Goal: Task Accomplishment & Management: Use online tool/utility

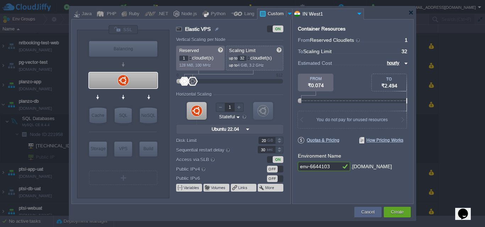
click at [184, 58] on input "1" at bounding box center [183, 58] width 9 height 5
type input "16"
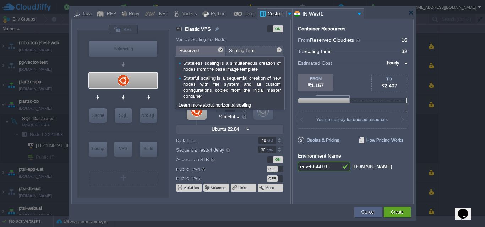
click at [245, 117] on div at bounding box center [244, 117] width 6 height 6
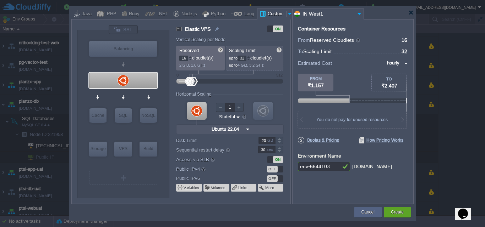
click at [330, 167] on input "env-6644103" at bounding box center [319, 166] width 43 height 9
drag, startPoint x: 330, startPoint y: 167, endPoint x: 291, endPoint y: 151, distance: 42.8
click at [291, 151] on div "VM Balancing VM VPS VM Cache VM SQL VM NoSQL VM Storage VM VPS VM Build VM Ubun…" at bounding box center [242, 111] width 342 height 185
type input "[PERSON_NAME]-app-dev"
click at [402, 214] on button "Create" at bounding box center [397, 212] width 13 height 7
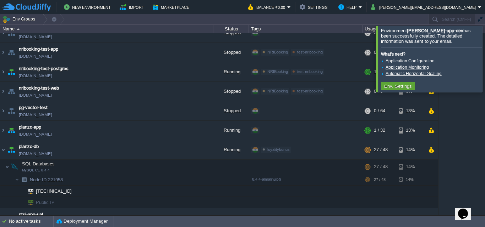
click at [484, 58] on div at bounding box center [493, 59] width 0 height 66
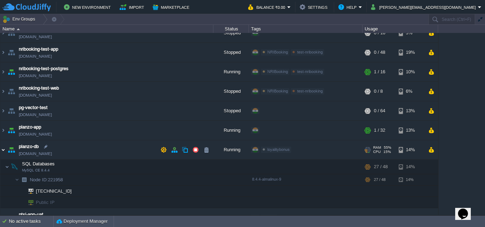
click at [5, 149] on img at bounding box center [3, 149] width 6 height 19
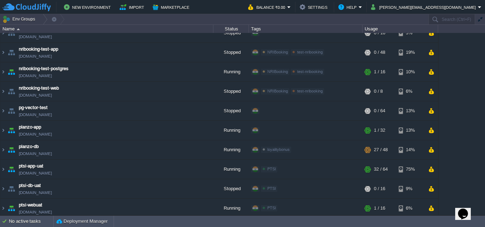
drag, startPoint x: 481, startPoint y: 164, endPoint x: 481, endPoint y: 184, distance: 20.6
click at [481, 184] on div "anayasmi-lms [DOMAIN_NAME] Running + Add to Env Group RAM 3% CPU 1% 1 / 32 18% …" at bounding box center [242, 124] width 485 height 182
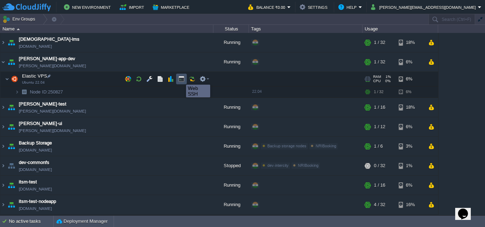
click at [181, 78] on button "button" at bounding box center [181, 79] width 6 height 6
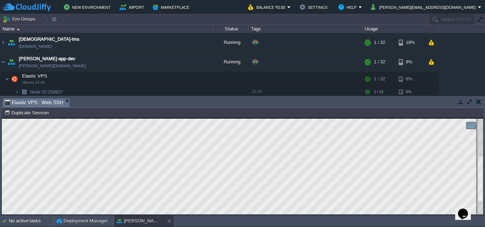
click at [483, 118] on html "Copy: Ctrl + Shift + C Paste: Ctrl + V Settings: Ctrl + Shift + Alt 0" at bounding box center [242, 118] width 481 height 0
